Goal: Task Accomplishment & Management: Use online tool/utility

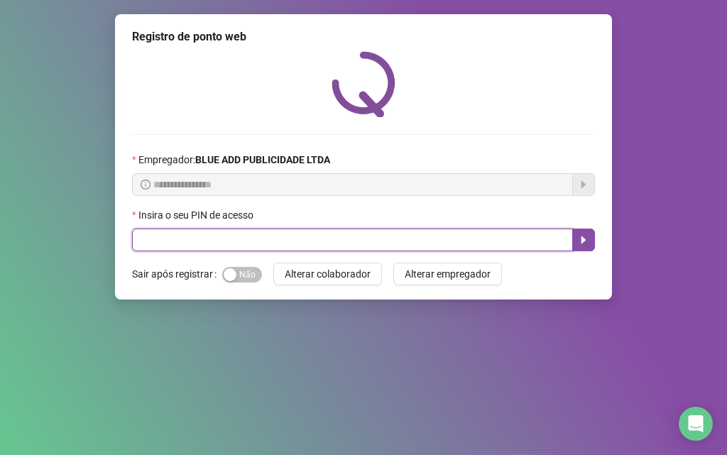
click at [134, 240] on input "text" at bounding box center [352, 239] width 441 height 23
click at [135, 239] on input "text" at bounding box center [352, 239] width 441 height 23
type input "*****"
click at [580, 230] on button "button" at bounding box center [583, 239] width 23 height 23
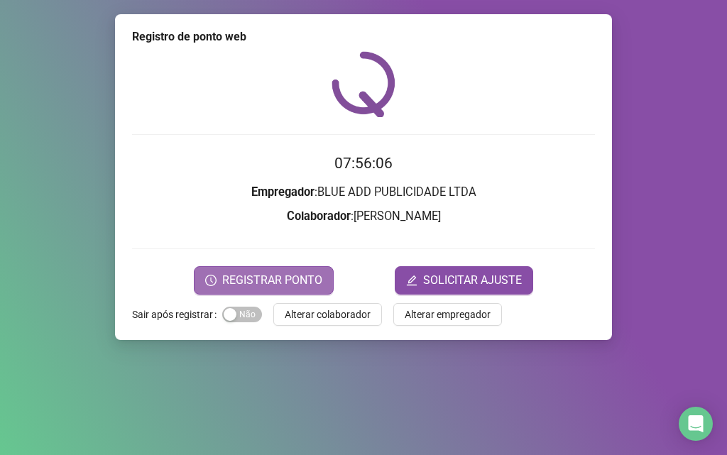
click at [309, 285] on span "REGISTRAR PONTO" at bounding box center [272, 280] width 100 height 17
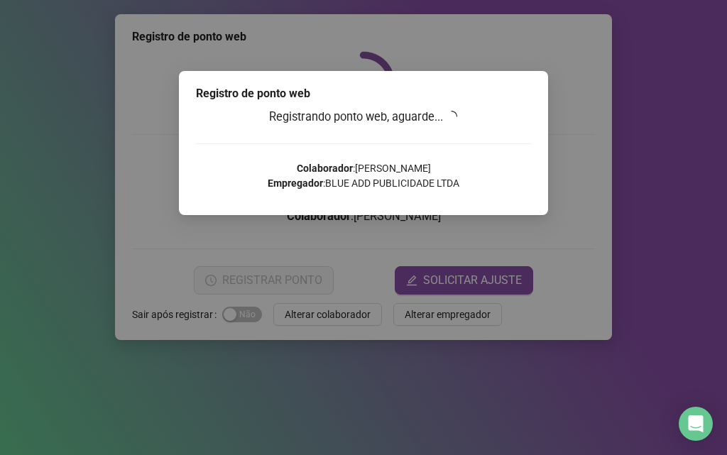
click at [309, 285] on div "Registro de ponto web Registrando ponto web, aguarde... Colaborador : [PERSON_N…" at bounding box center [363, 227] width 727 height 455
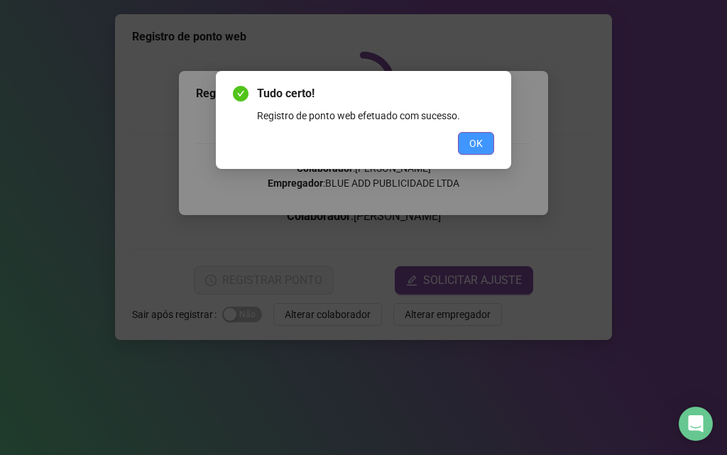
click at [464, 139] on button "OK" at bounding box center [476, 143] width 36 height 23
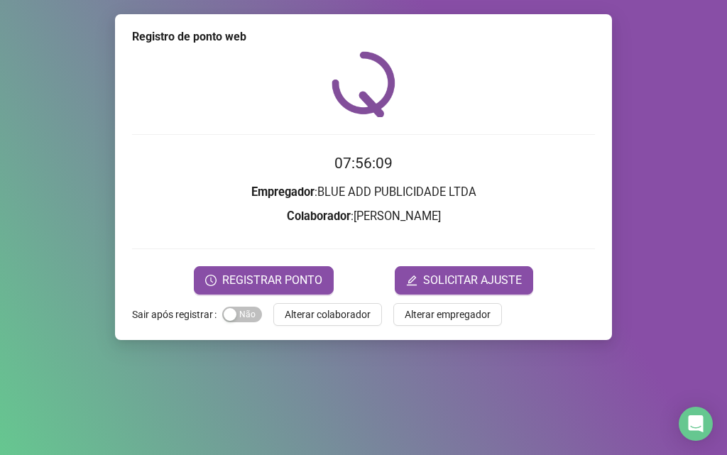
click at [464, 139] on div "Tudo certo! Registro de ponto web efetuado com sucesso. OK" at bounding box center [363, 227] width 727 height 455
